Goal: Contribute content: Add original content to the website for others to see

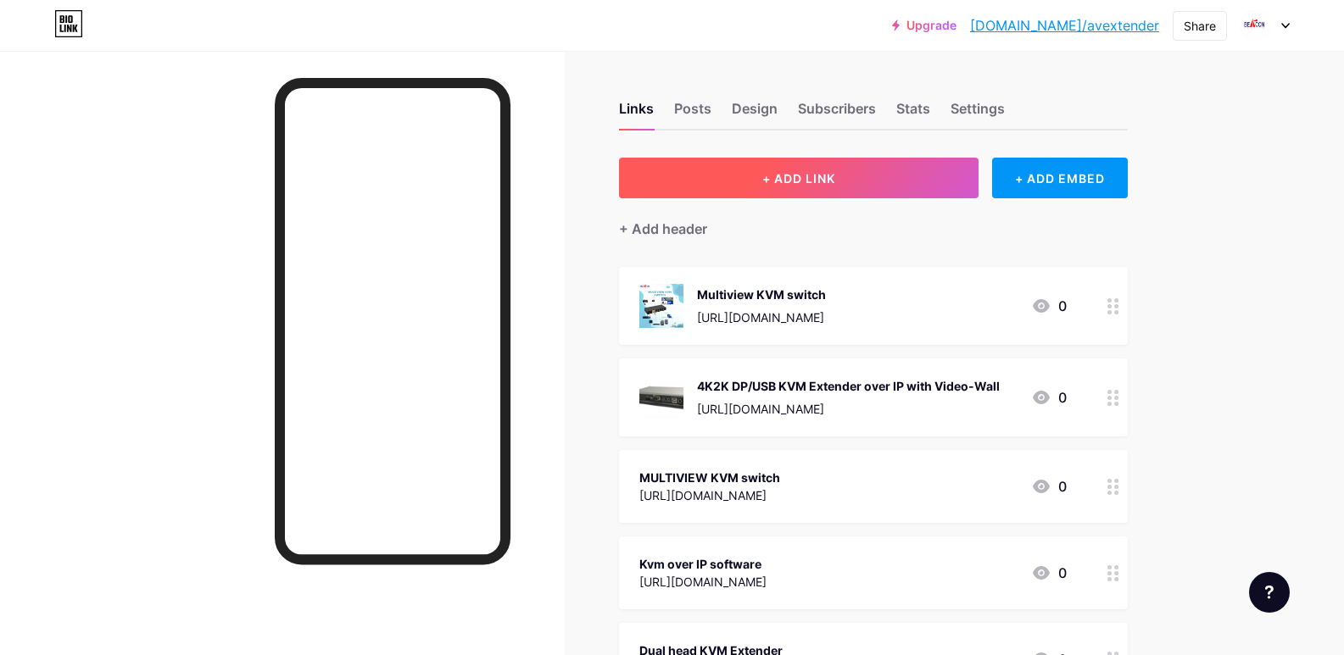
click at [759, 187] on button "+ ADD LINK" at bounding box center [799, 178] width 360 height 41
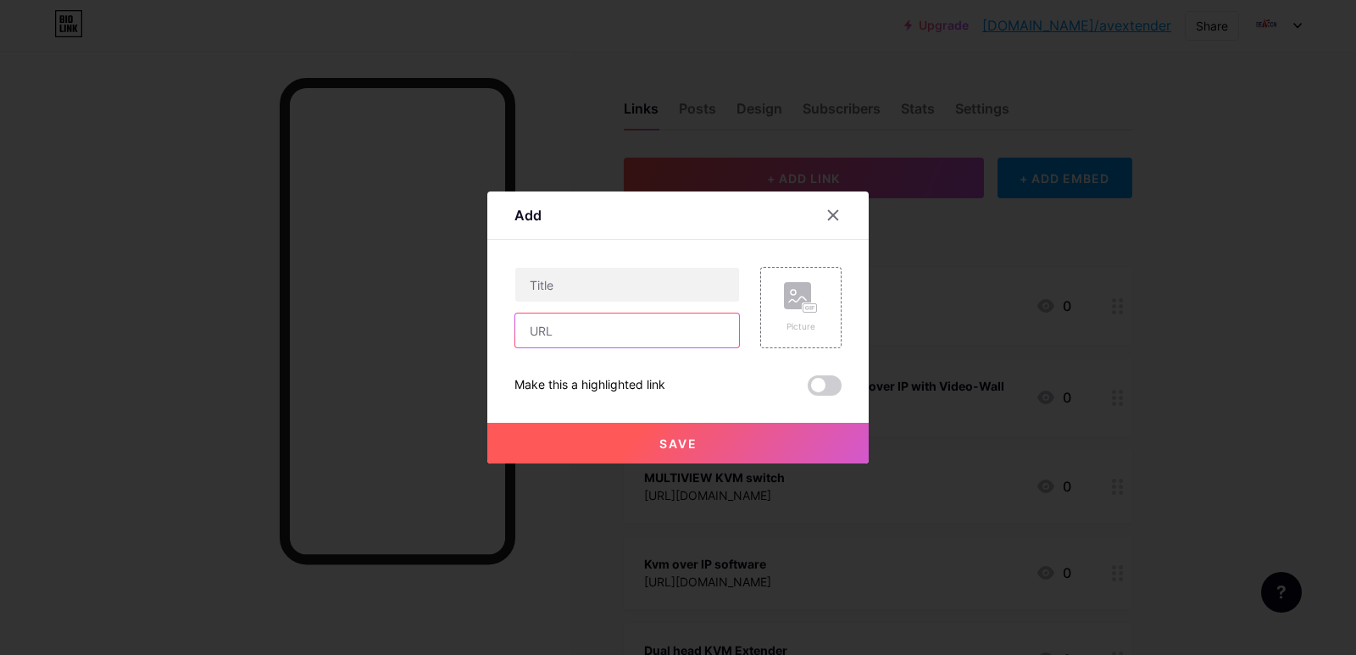
click at [539, 327] on input "text" at bounding box center [627, 331] width 224 height 34
paste input "[URL][DOMAIN_NAME]"
type input "[URL][DOMAIN_NAME]"
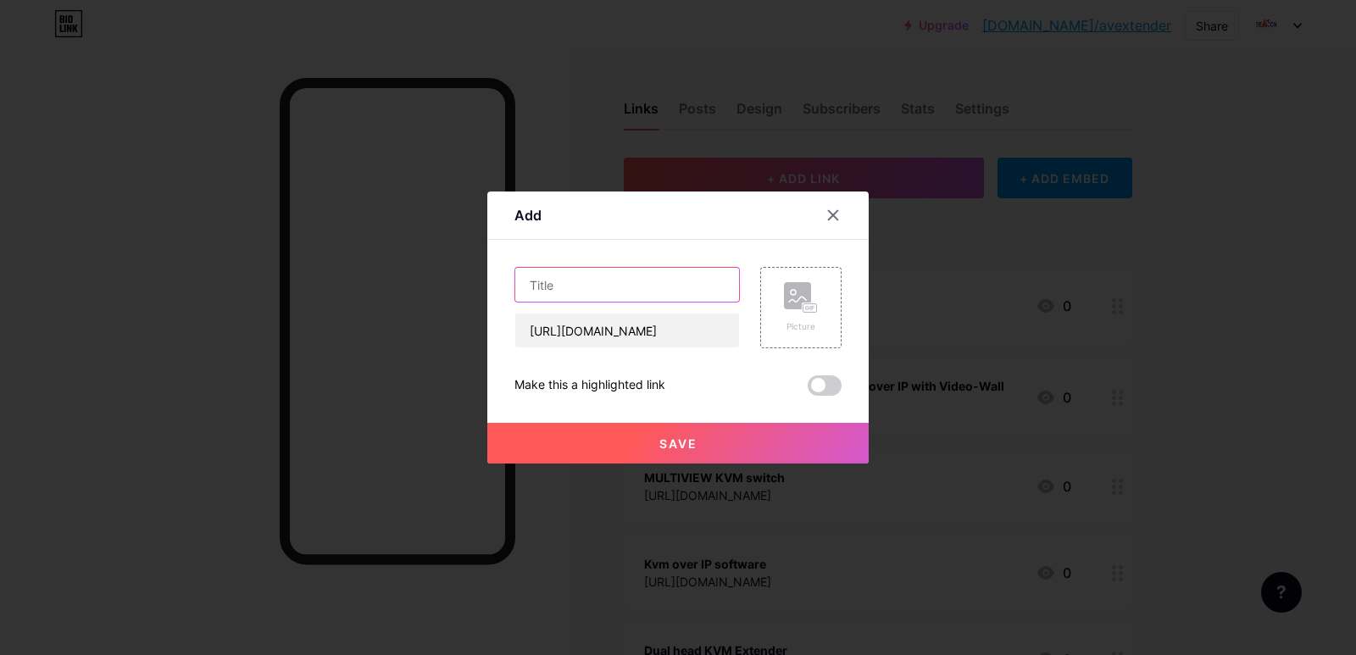
click at [554, 280] on input "text" at bounding box center [627, 285] width 224 height 34
paste input "Broadcast system"
type input "Broadcast system"
click at [662, 437] on span "Save" at bounding box center [679, 444] width 38 height 14
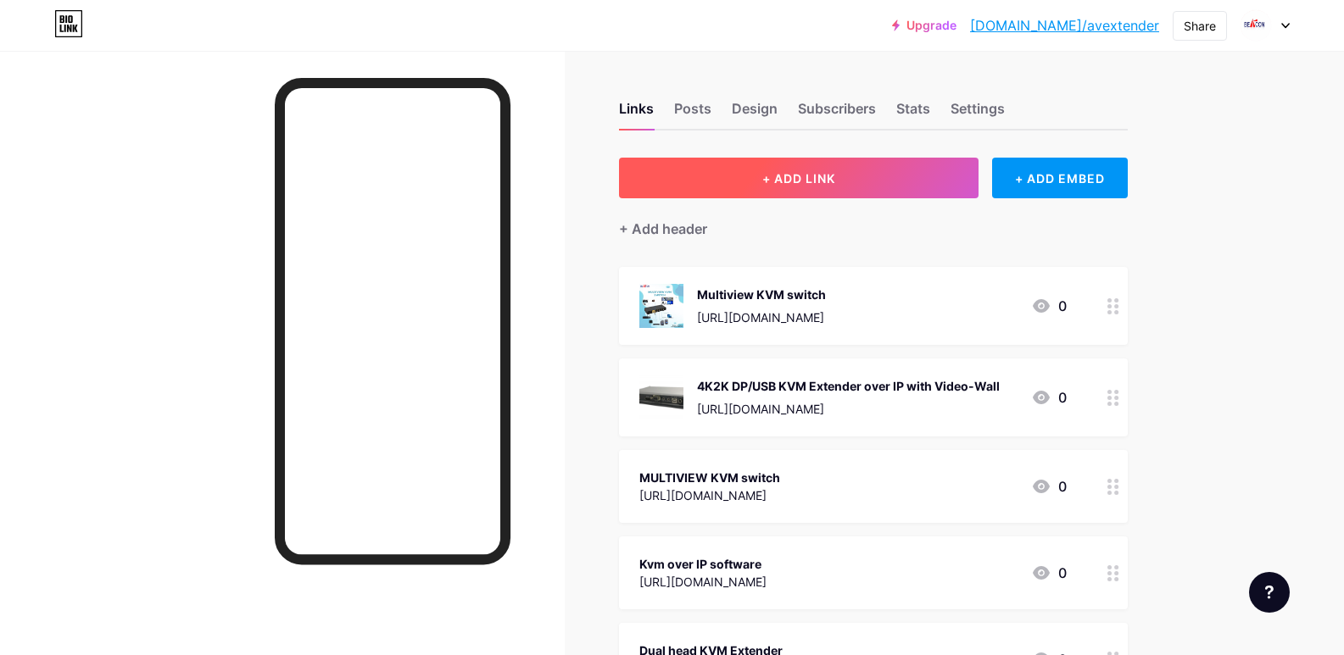
click at [770, 171] on span "+ ADD LINK" at bounding box center [798, 178] width 73 height 14
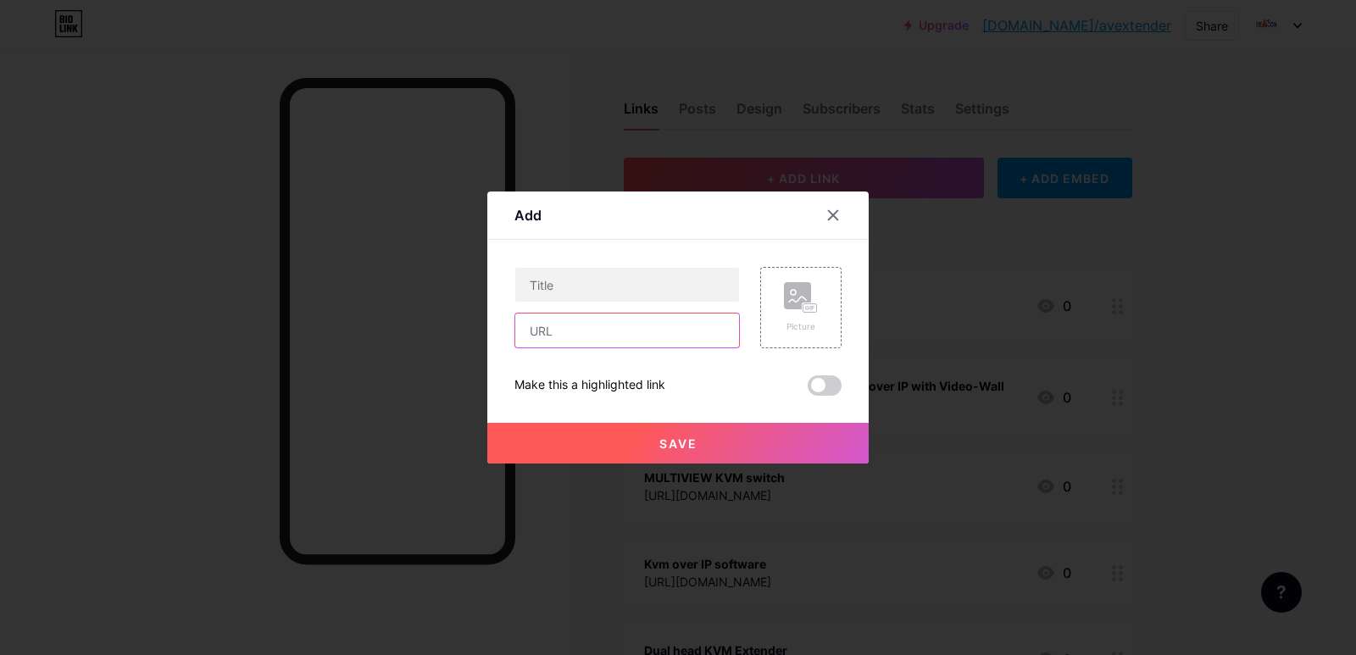
click at [590, 337] on input "text" at bounding box center [627, 331] width 224 height 34
paste input "[URL][DOMAIN_NAME]"
type input "[URL][DOMAIN_NAME]"
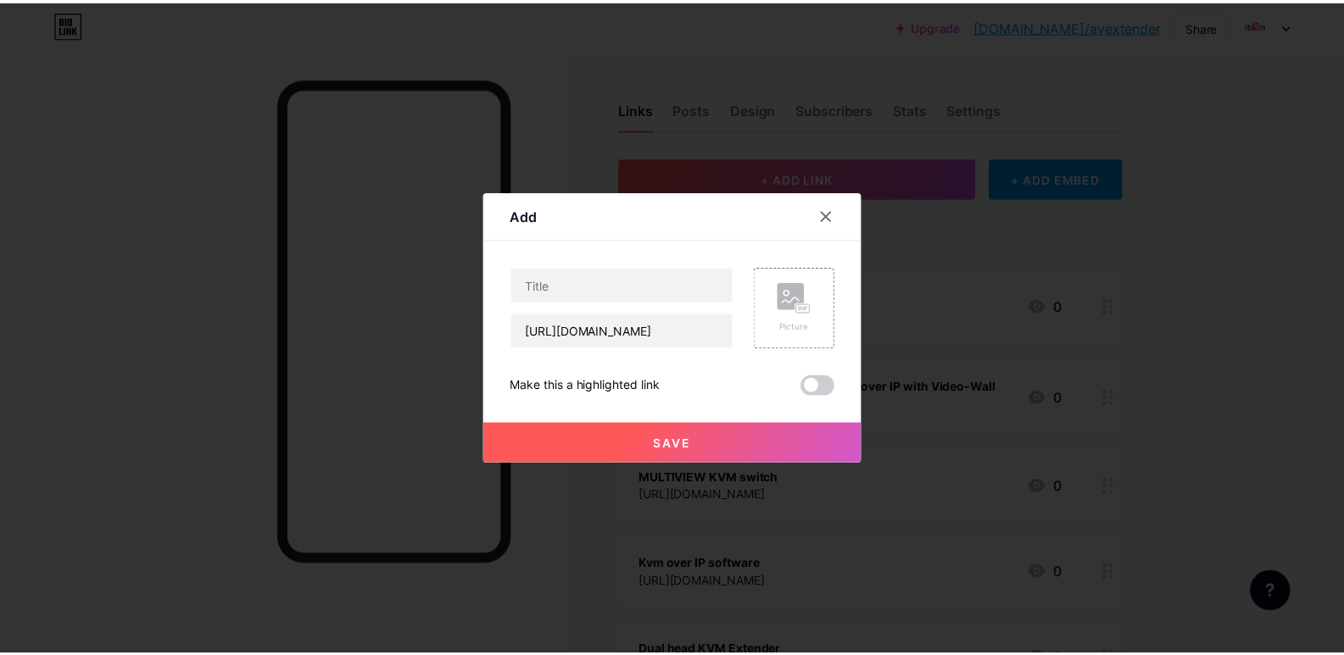
scroll to position [0, 0]
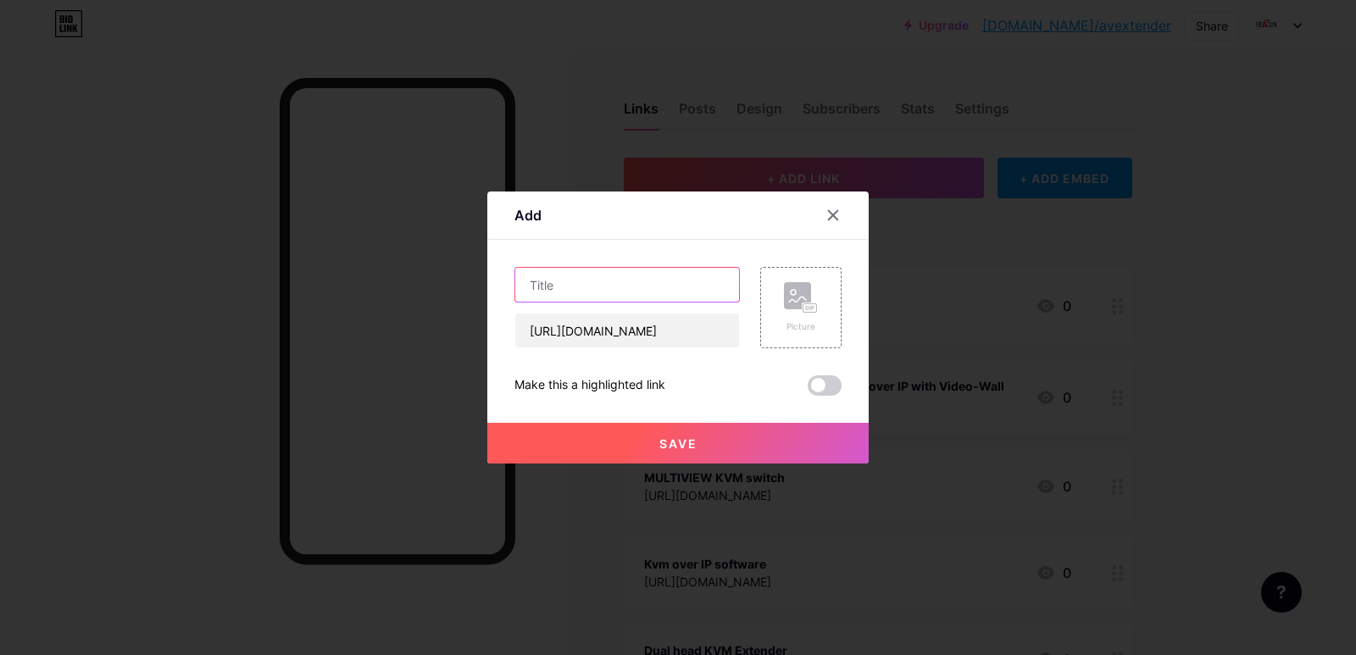
click at [555, 274] on input "text" at bounding box center [627, 285] width 224 height 34
paste input "kvm over ip extender"
type input "kvm over ip extender"
click at [685, 437] on span "Save" at bounding box center [679, 444] width 38 height 14
